Goal: Information Seeking & Learning: Understand process/instructions

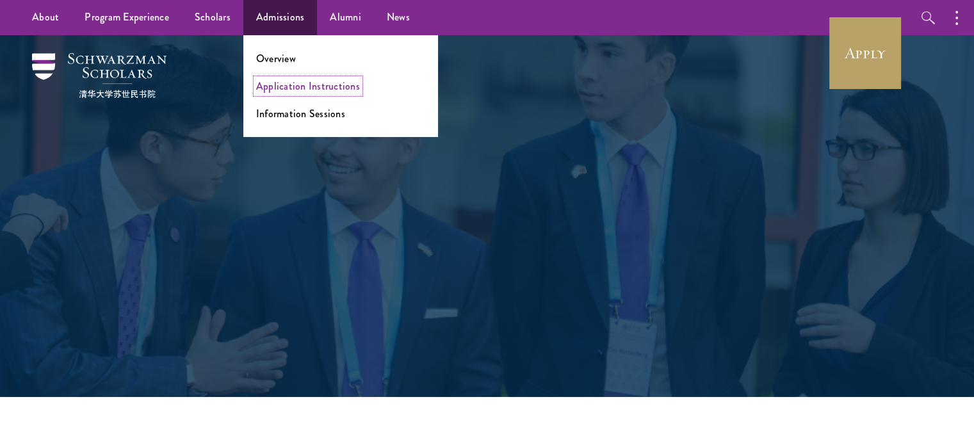
click at [293, 87] on link "Application Instructions" at bounding box center [308, 86] width 104 height 15
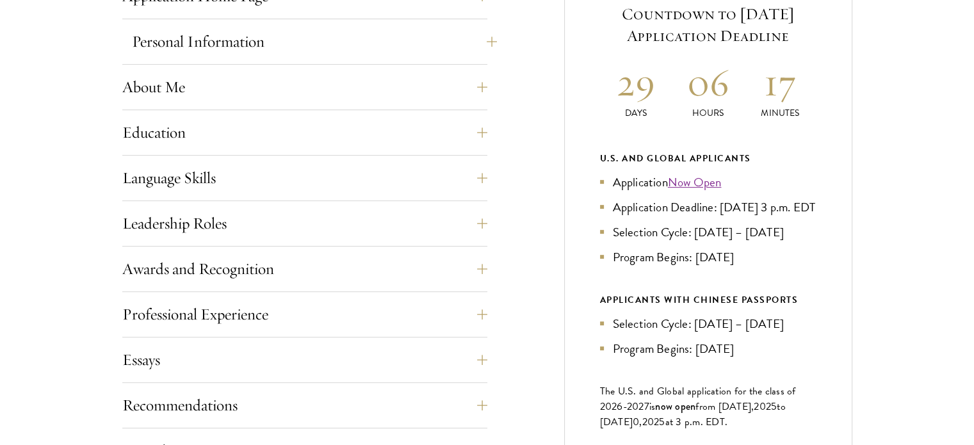
scroll to position [576, 0]
click at [474, 222] on button "Leadership Roles" at bounding box center [314, 222] width 365 height 31
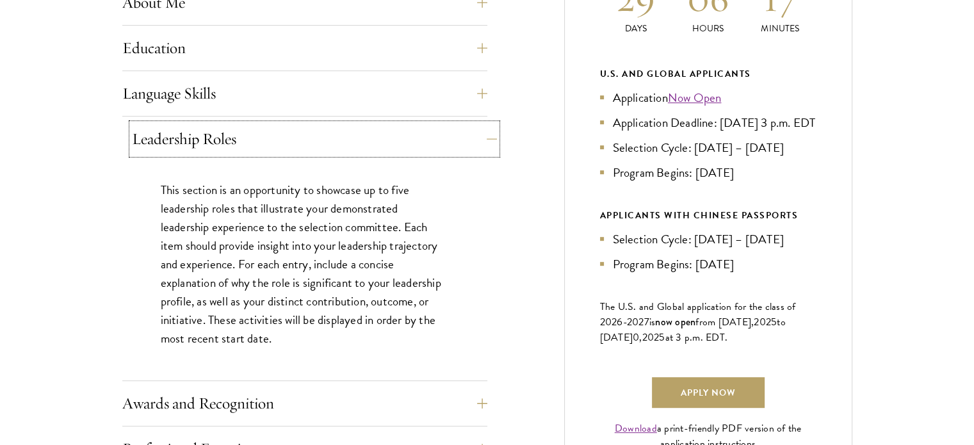
scroll to position [684, 0]
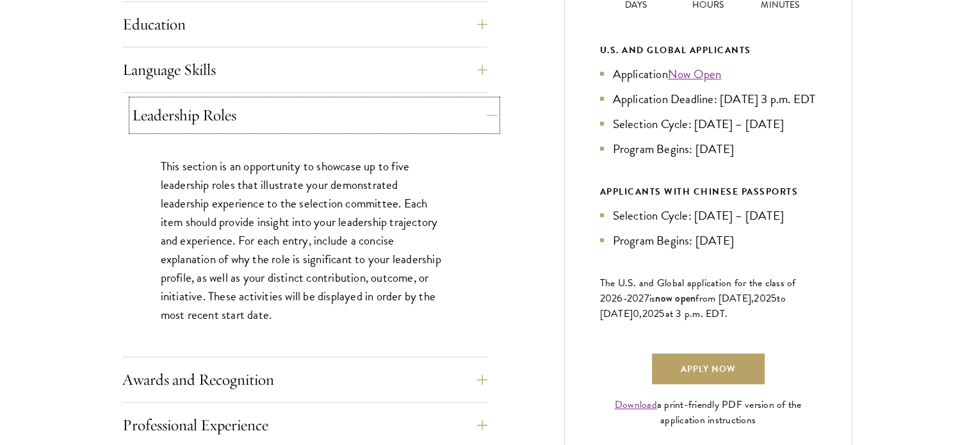
click at [475, 125] on button "Leadership Roles" at bounding box center [314, 115] width 365 height 31
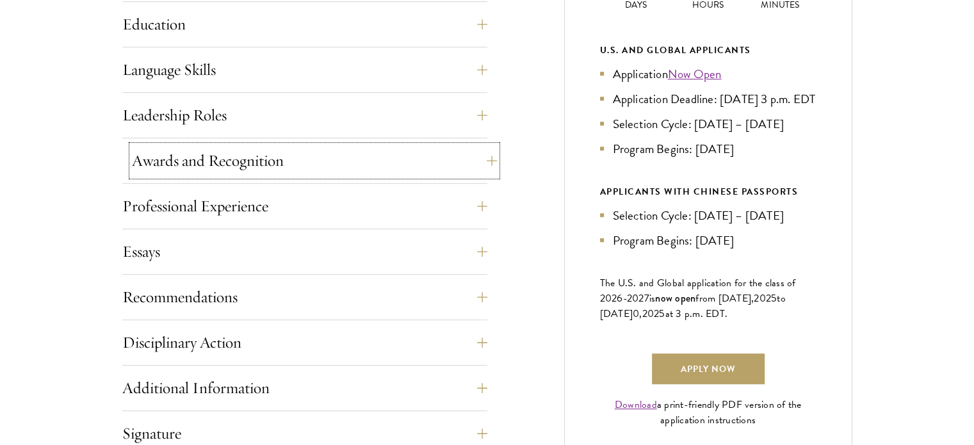
click at [328, 153] on button "Awards and Recognition" at bounding box center [314, 160] width 365 height 31
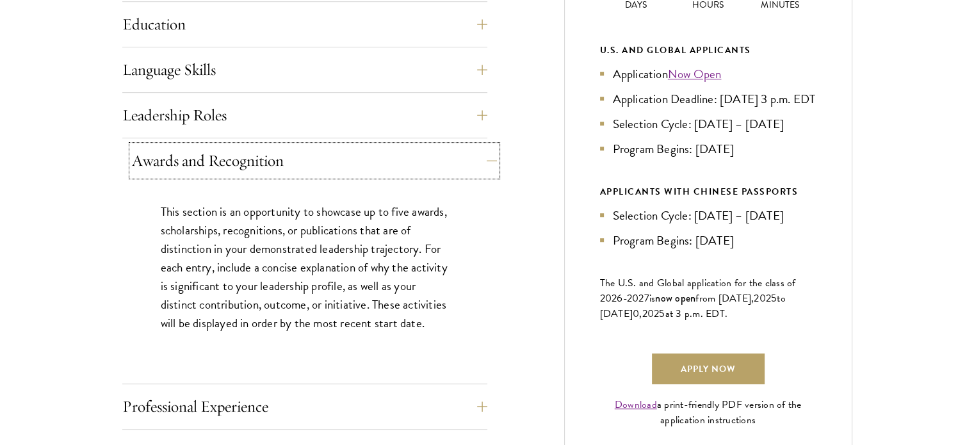
click at [328, 153] on button "Awards and Recognition" at bounding box center [314, 160] width 365 height 31
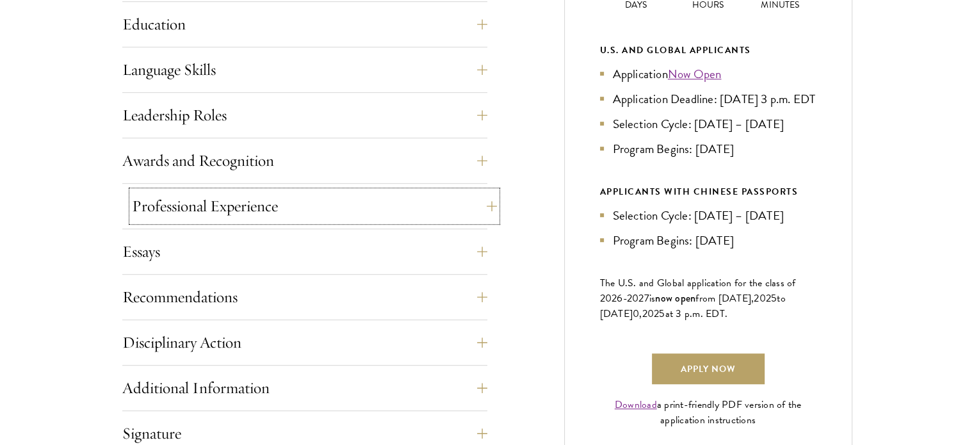
click at [305, 212] on button "Professional Experience" at bounding box center [314, 206] width 365 height 31
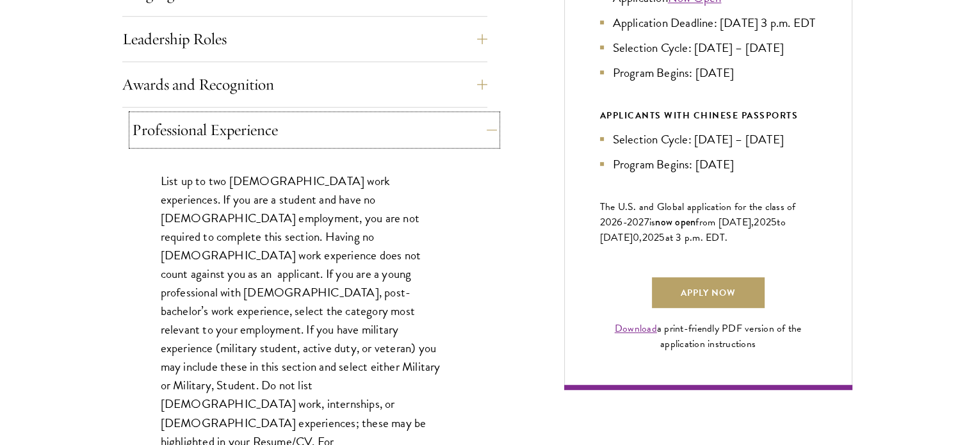
scroll to position [763, 0]
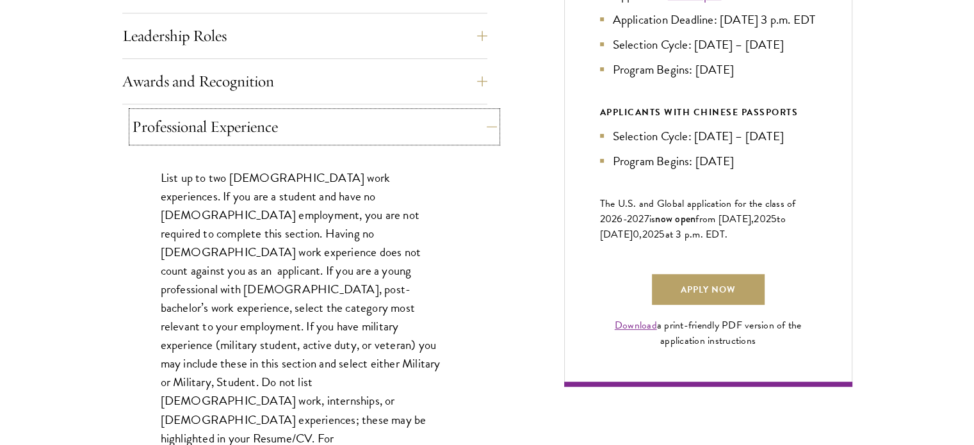
click at [319, 129] on button "Professional Experience" at bounding box center [314, 126] width 365 height 31
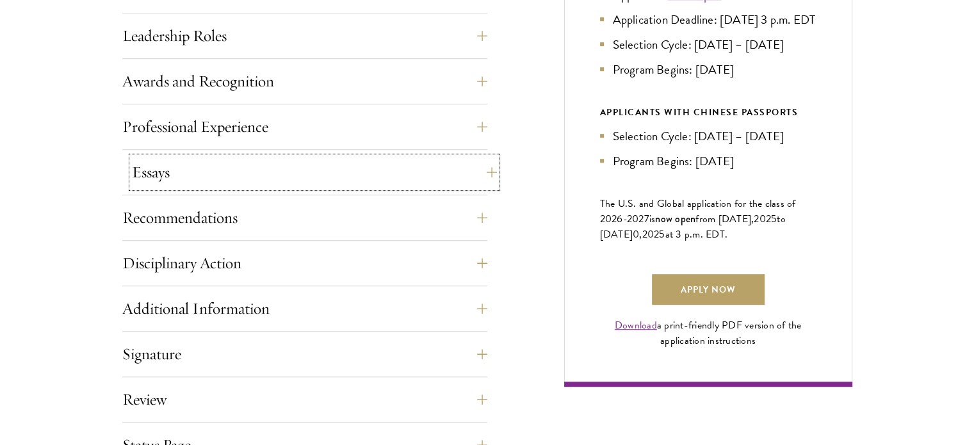
click at [316, 165] on button "Essays" at bounding box center [314, 172] width 365 height 31
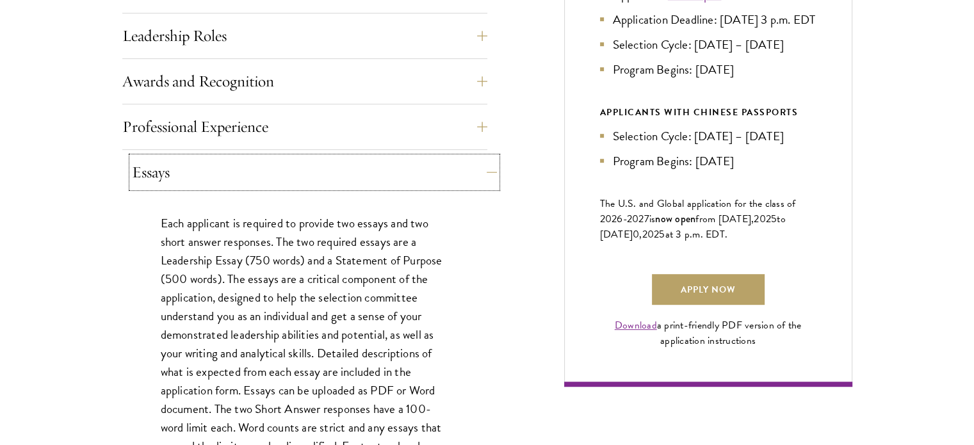
click at [316, 165] on button "Essays" at bounding box center [314, 172] width 365 height 31
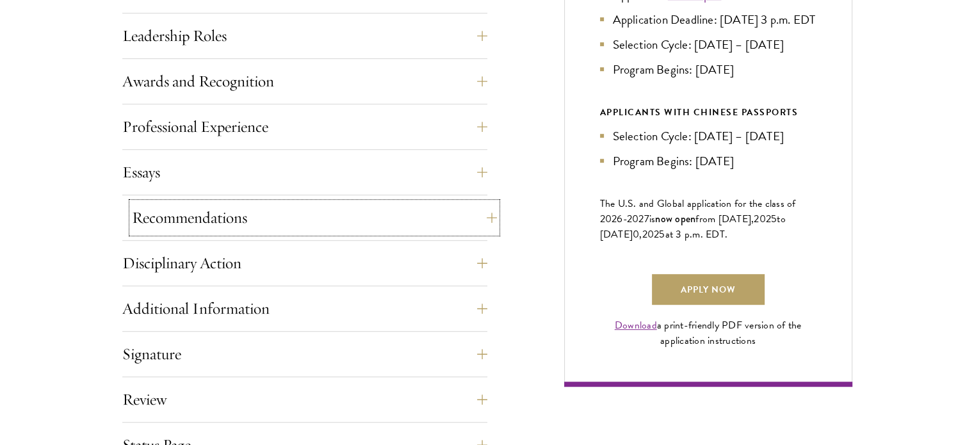
click at [326, 209] on button "Recommendations" at bounding box center [314, 217] width 365 height 31
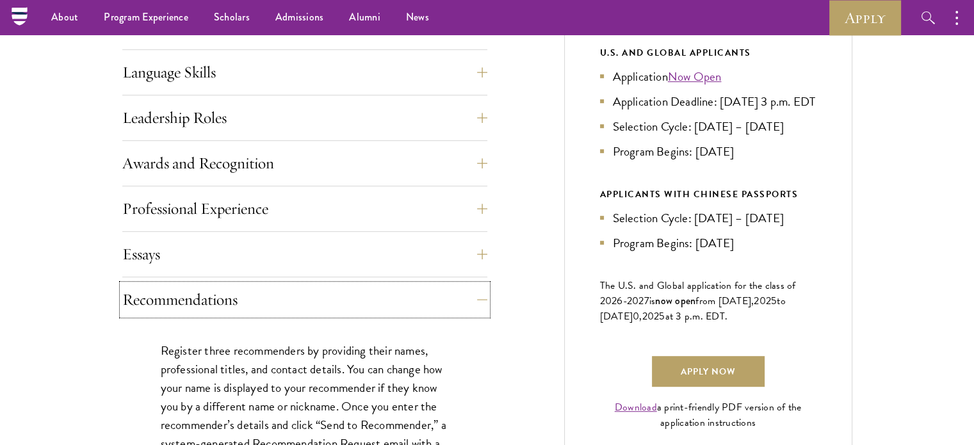
scroll to position [597, 0]
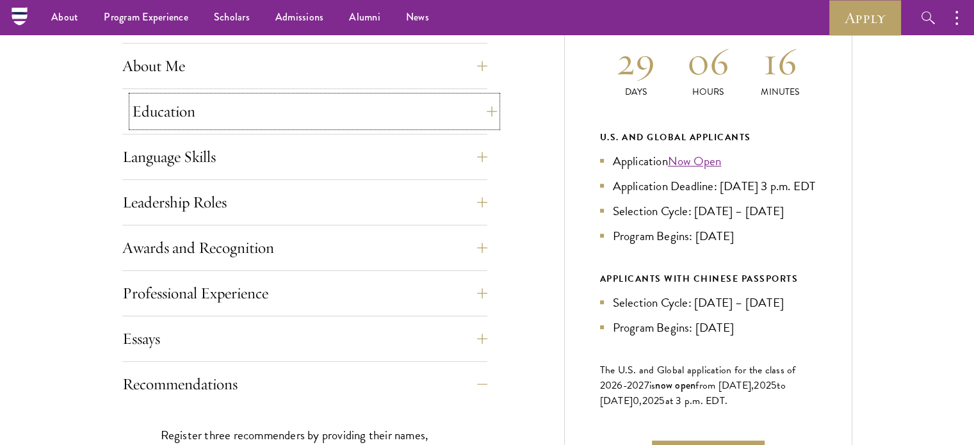
click at [290, 120] on button "Education" at bounding box center [314, 111] width 365 height 31
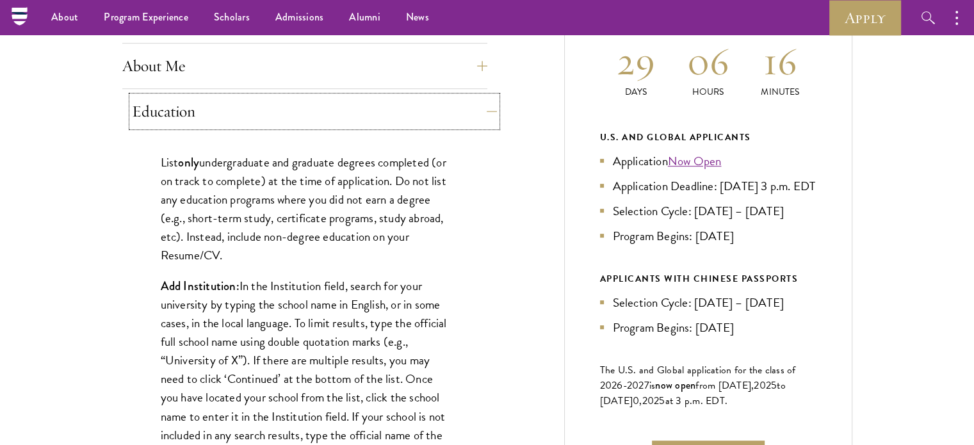
click at [290, 120] on button "Education" at bounding box center [314, 111] width 365 height 31
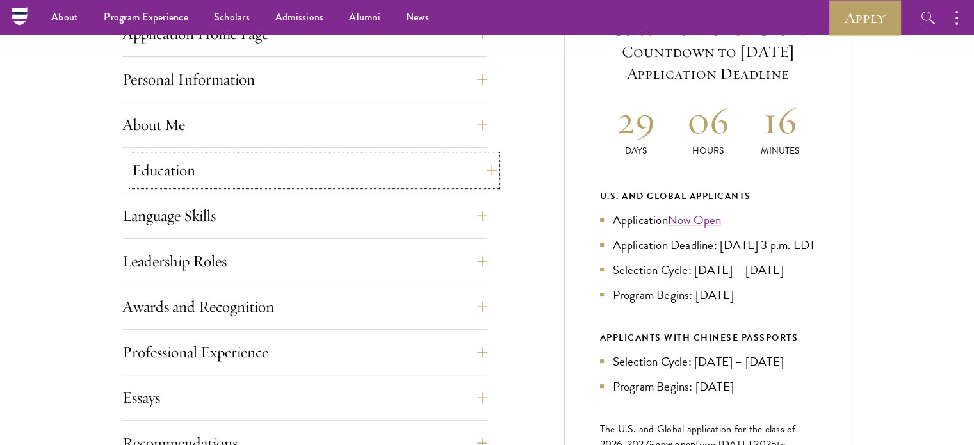
scroll to position [465, 0]
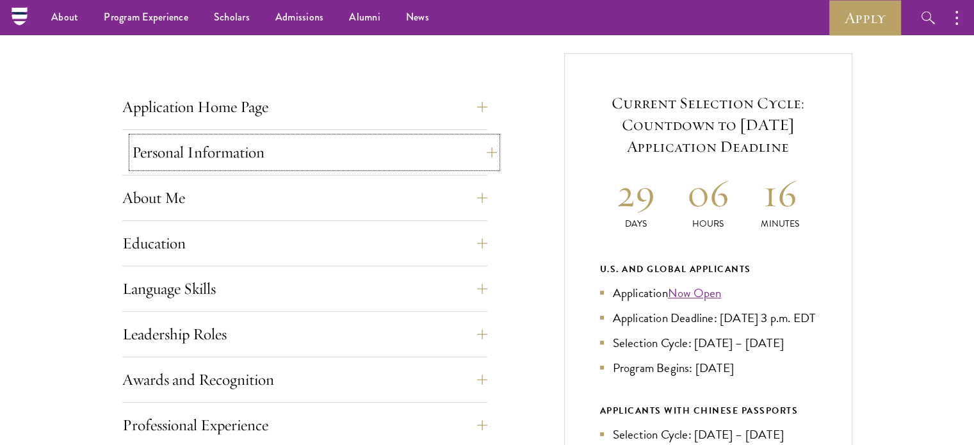
click at [291, 156] on button "Personal Information" at bounding box center [314, 152] width 365 height 31
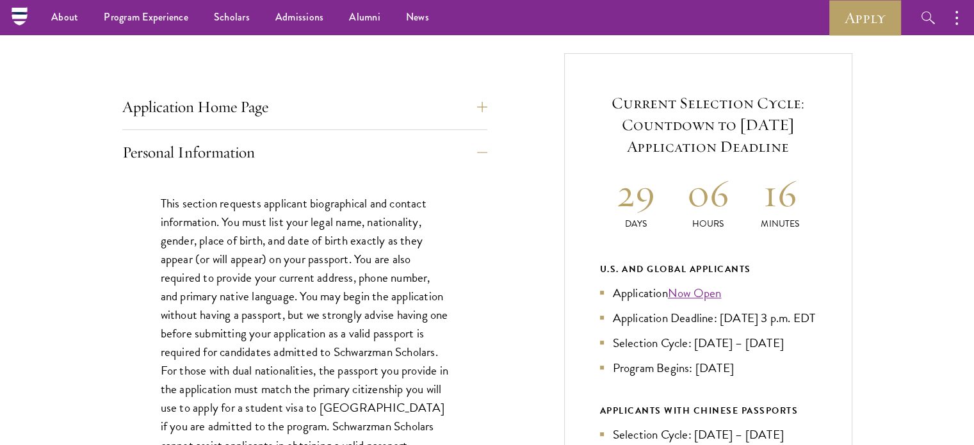
click at [274, 127] on div "Application Home Page The online application form must be completed in English.…" at bounding box center [304, 111] width 365 height 38
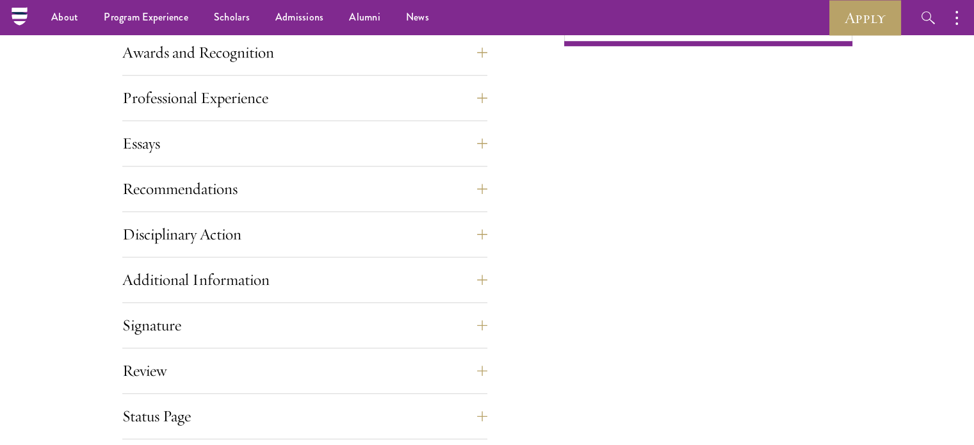
scroll to position [1103, 0]
click at [253, 196] on button "Recommendations" at bounding box center [314, 189] width 365 height 31
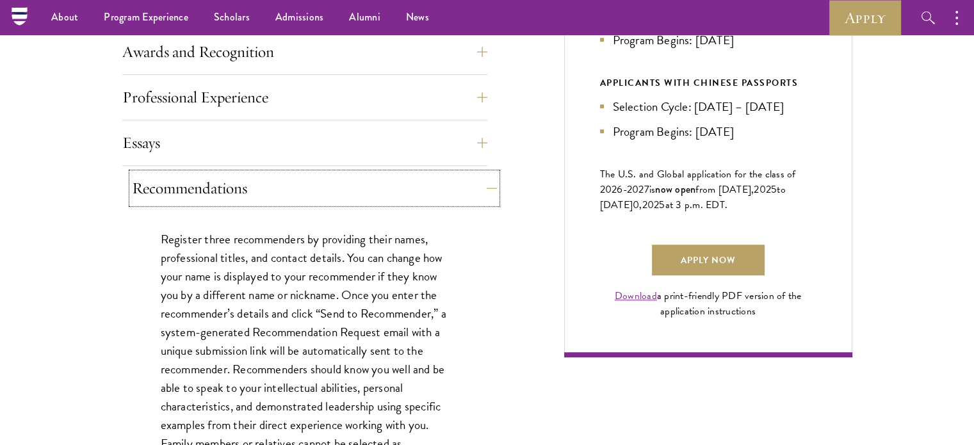
scroll to position [791, 0]
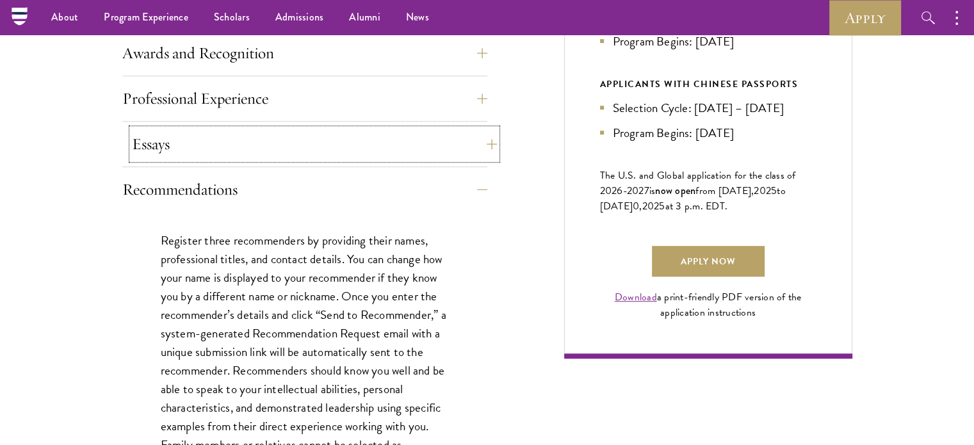
click at [261, 156] on button "Essays" at bounding box center [314, 144] width 365 height 31
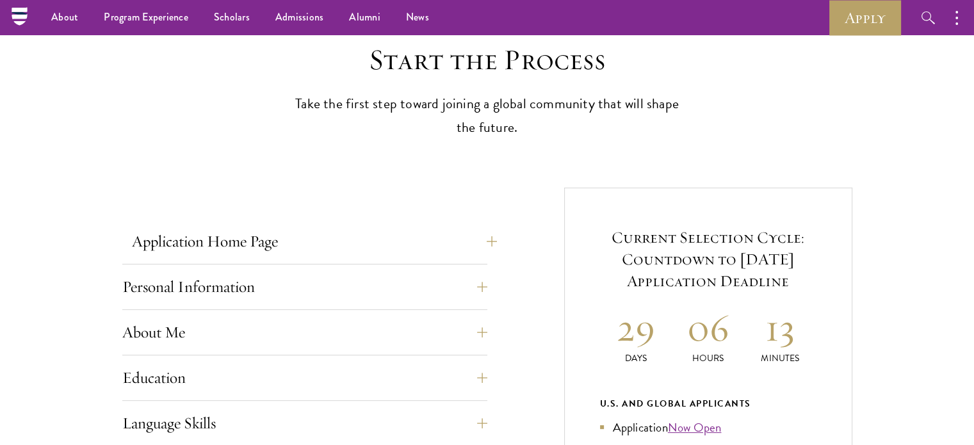
scroll to position [272, 0]
